Goal: Task Accomplishment & Management: Use online tool/utility

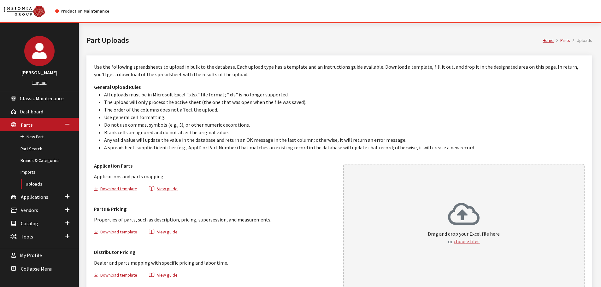
scroll to position [35, 0]
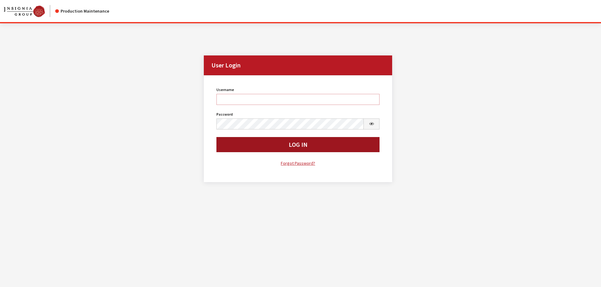
type input "kdart"
click at [262, 148] on button "Log In" at bounding box center [297, 144] width 163 height 15
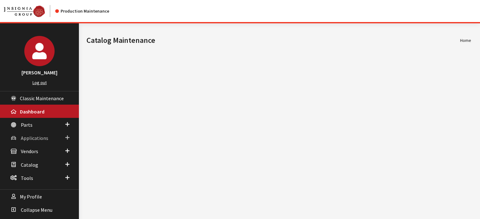
click at [45, 141] on link "Applications" at bounding box center [39, 137] width 79 height 13
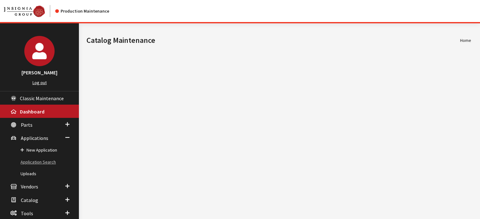
click at [42, 161] on link "Application Search" at bounding box center [39, 162] width 79 height 12
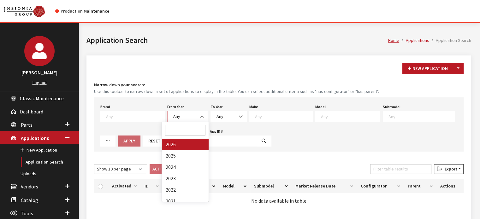
click at [175, 117] on span "Any" at bounding box center [187, 116] width 32 height 7
select select "2026"
select select
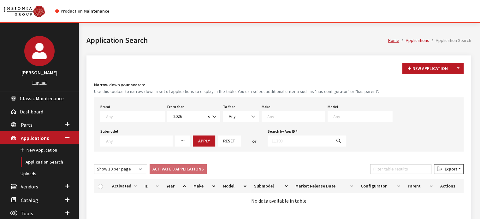
click at [270, 114] on textarea "Search" at bounding box center [295, 117] width 57 height 6
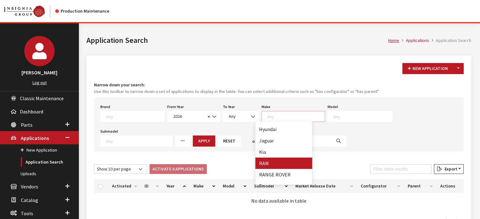
scroll to position [107, 0]
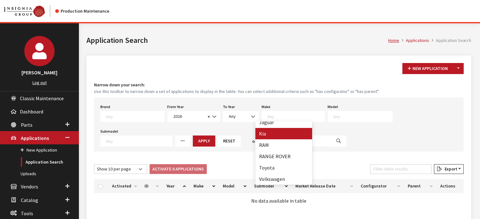
select select "31"
select select
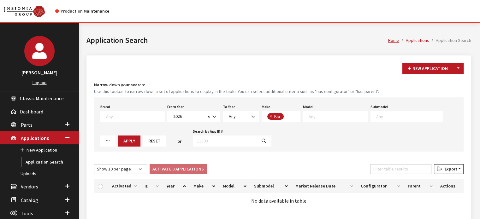
drag, startPoint x: 342, startPoint y: 109, endPoint x: 338, endPoint y: 112, distance: 5.2
click at [342, 109] on div "Model Any" at bounding box center [336, 113] width 68 height 20
click at [330, 116] on textarea "Search" at bounding box center [338, 117] width 59 height 6
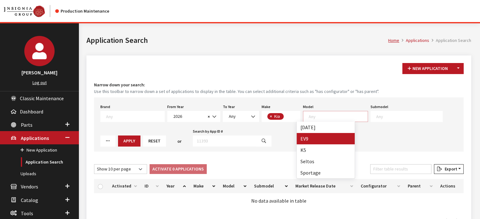
select select "1383"
select select
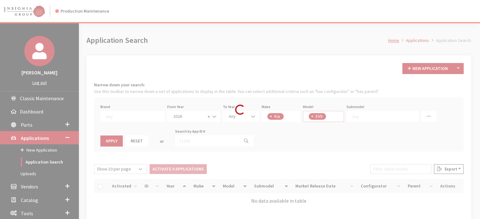
scroll to position [12, 0]
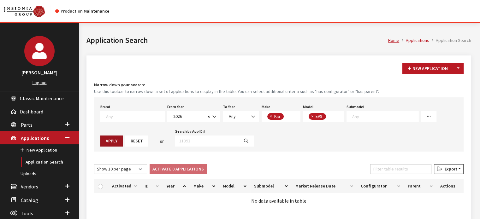
click at [123, 136] on button "Apply" at bounding box center [111, 141] width 22 height 11
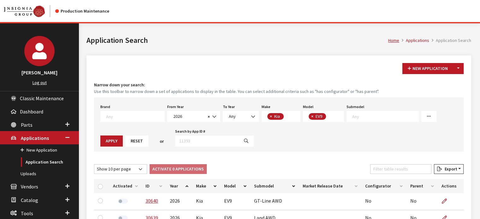
scroll to position [112, 0]
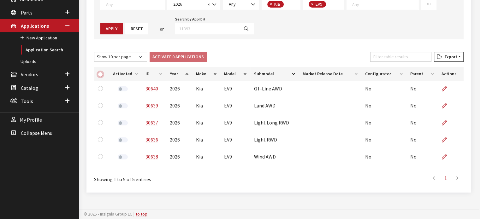
drag, startPoint x: 102, startPoint y: 74, endPoint x: 160, endPoint y: 69, distance: 58.2
click at [102, 74] on input "checkbox" at bounding box center [100, 74] width 5 height 5
checkbox input "true"
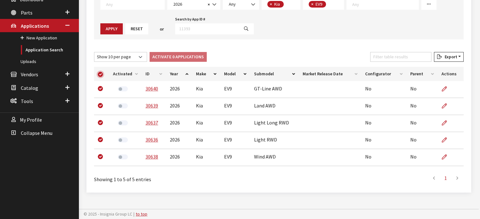
checkbox input "true"
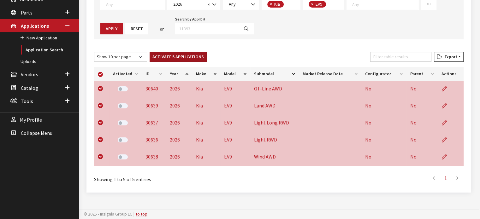
click at [199, 60] on button "Activate 5 Applications" at bounding box center [178, 57] width 57 height 10
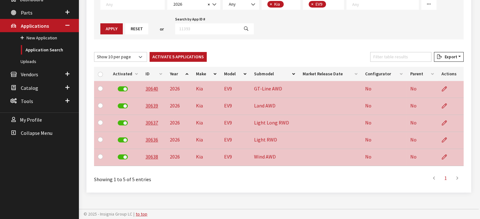
checkbox input "false"
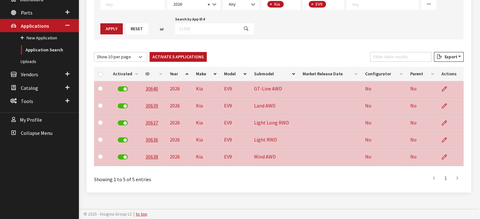
checkbox input "false"
